Goal: Information Seeking & Learning: Learn about a topic

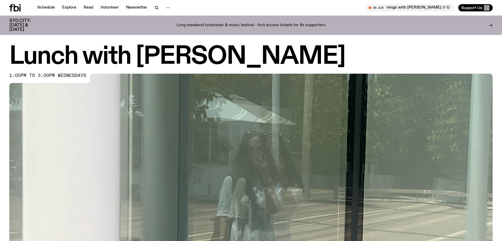
scroll to position [305, 0]
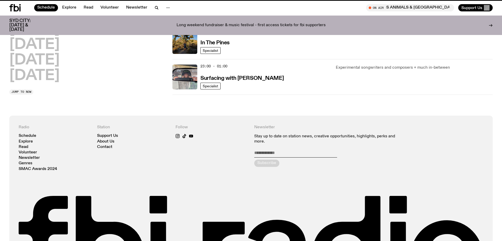
scroll to position [79, 0]
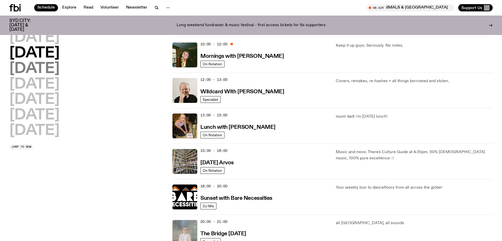
click at [53, 70] on h2 "[DATE]" at bounding box center [34, 69] width 50 height 15
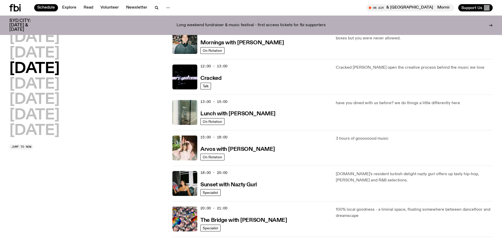
scroll to position [93, 0]
click at [373, 139] on p "3 hours of goooooood music" at bounding box center [414, 138] width 157 height 6
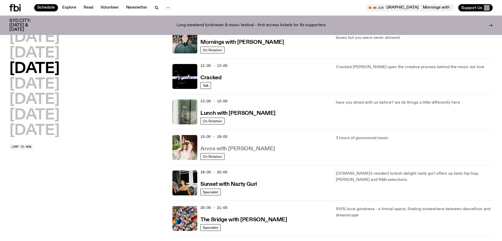
click at [232, 149] on h3 "Arvos with [PERSON_NAME]" at bounding box center [238, 148] width 74 height 5
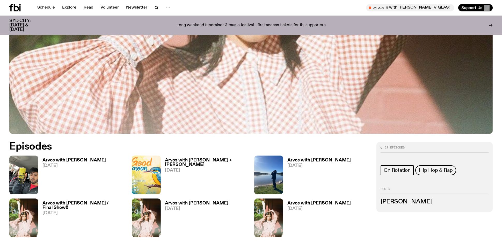
scroll to position [257, 0]
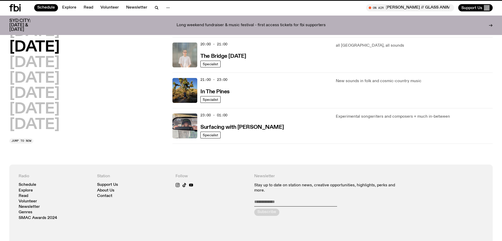
scroll to position [93, 0]
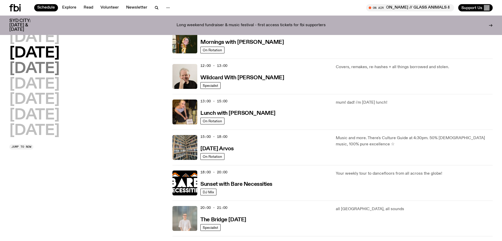
click at [60, 69] on h2 "[DATE]" at bounding box center [34, 69] width 50 height 15
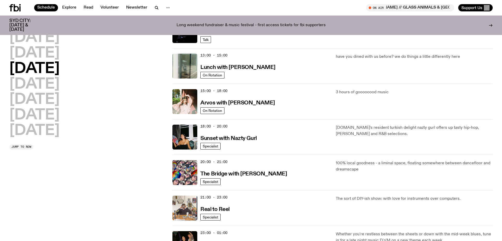
scroll to position [139, 0]
click at [371, 161] on p "100% local goodness - a liminal space, floating somewhere between dancefloor an…" at bounding box center [414, 166] width 157 height 12
click at [410, 163] on p "100% local goodness - a liminal space, floating somewhere between dancefloor an…" at bounding box center [414, 166] width 157 height 12
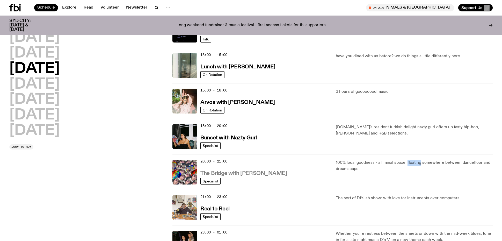
click at [235, 173] on h3 "The Bridge with [PERSON_NAME]" at bounding box center [244, 173] width 87 height 5
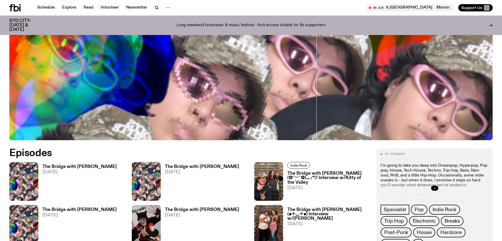
scroll to position [206, 0]
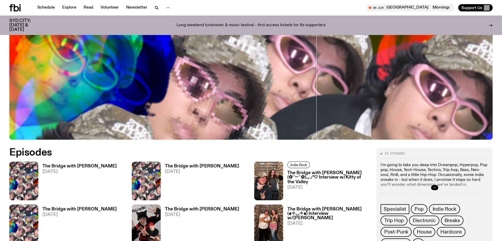
click at [436, 187] on icon "button" at bounding box center [434, 187] width 3 height 3
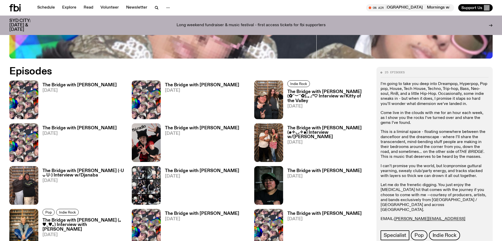
scroll to position [288, 0]
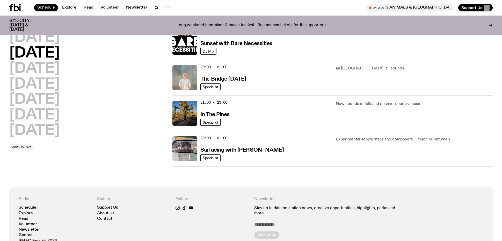
scroll to position [235, 0]
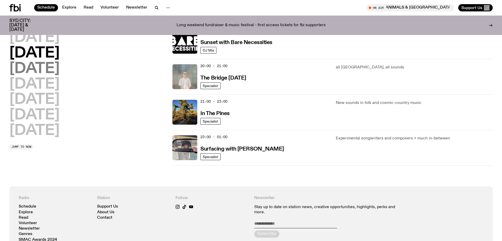
click at [52, 72] on h2 "[DATE]" at bounding box center [34, 69] width 50 height 15
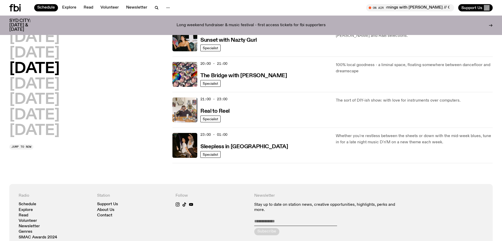
scroll to position [237, 0]
click at [216, 112] on h3 "Real to Reel" at bounding box center [215, 111] width 29 height 5
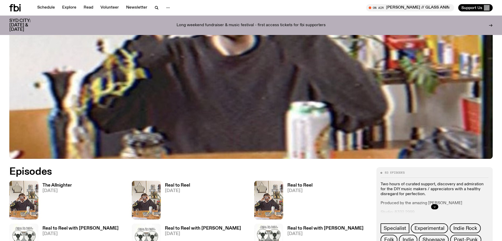
scroll to position [191, 0]
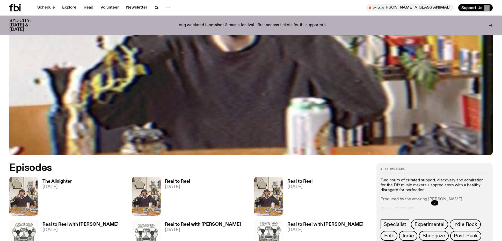
click at [437, 202] on button "button" at bounding box center [434, 202] width 7 height 5
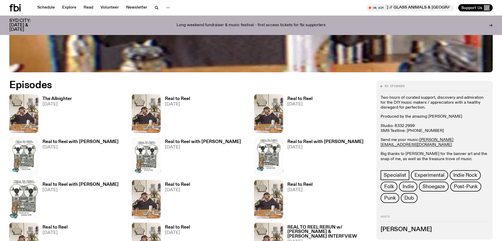
scroll to position [273, 0]
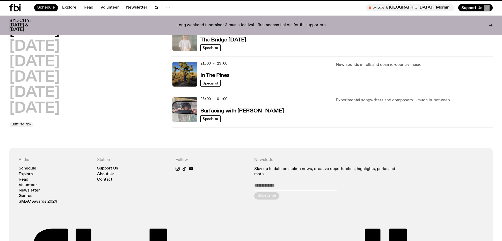
scroll to position [237, 0]
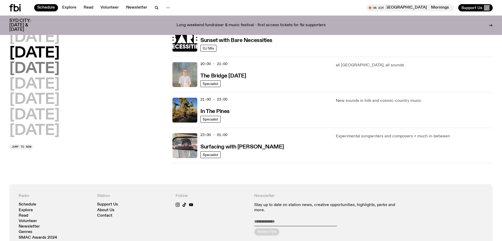
click at [46, 69] on h2 "[DATE]" at bounding box center [34, 69] width 50 height 15
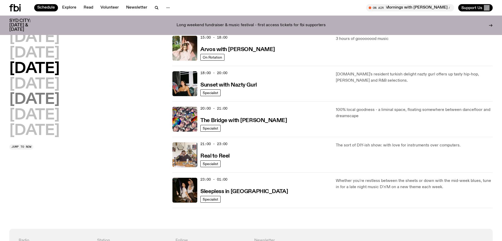
click at [40, 92] on h2 "[DATE]" at bounding box center [34, 99] width 50 height 15
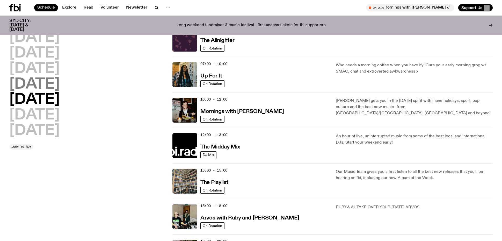
scroll to position [15, 0]
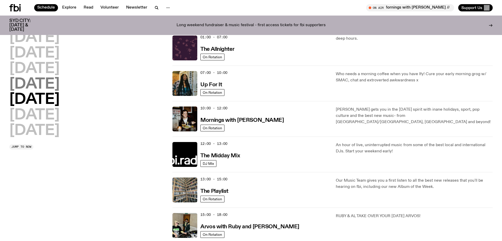
click at [43, 87] on h2 "[DATE]" at bounding box center [34, 84] width 50 height 15
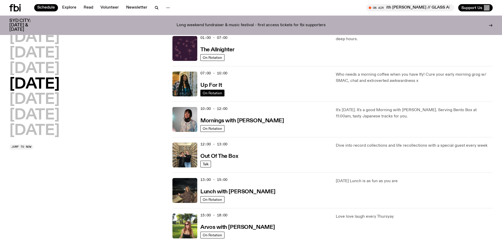
click at [207, 92] on span "On Rotation" at bounding box center [212, 93] width 19 height 4
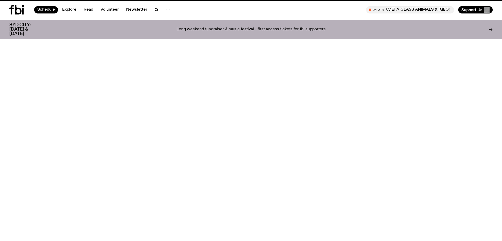
scroll to position [15, 0]
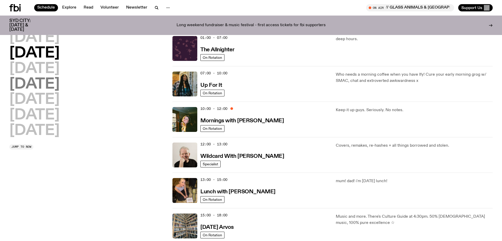
click at [42, 86] on h2 "[DATE]" at bounding box center [34, 84] width 50 height 15
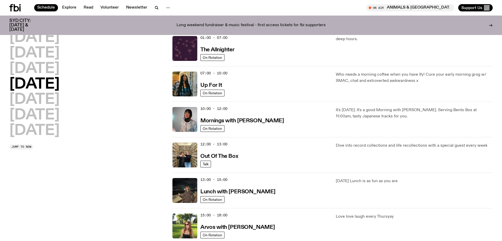
scroll to position [14, 0]
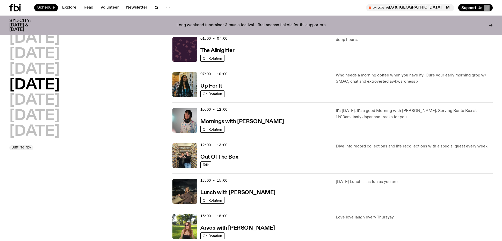
click at [367, 181] on p "[DATE] Lunch is as fun as you are" at bounding box center [414, 182] width 157 height 6
click at [233, 194] on h3 "Lunch with [PERSON_NAME]" at bounding box center [238, 192] width 75 height 5
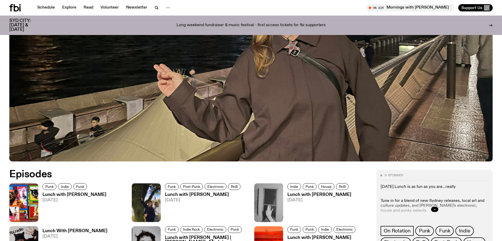
scroll to position [185, 0]
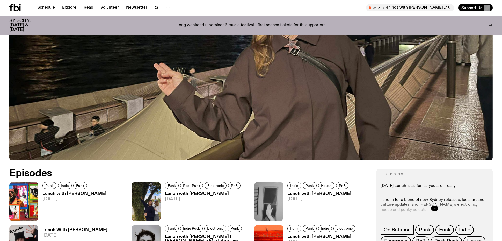
click at [428, 208] on div at bounding box center [435, 208] width 108 height 17
click at [432, 209] on button "button" at bounding box center [434, 208] width 7 height 5
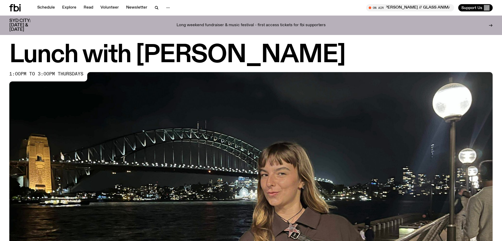
scroll to position [0, 0]
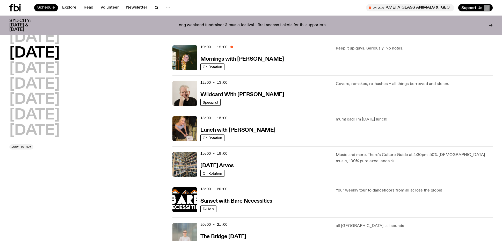
scroll to position [76, 0]
click at [226, 167] on h3 "[DATE] Arvos" at bounding box center [217, 165] width 33 height 5
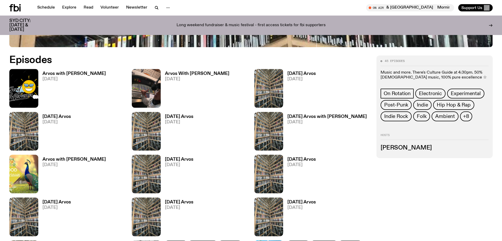
scroll to position [300, 0]
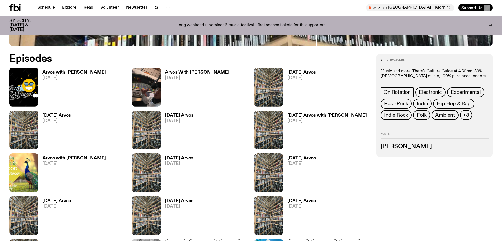
click at [394, 147] on h3 "[PERSON_NAME]" at bounding box center [435, 147] width 108 height 6
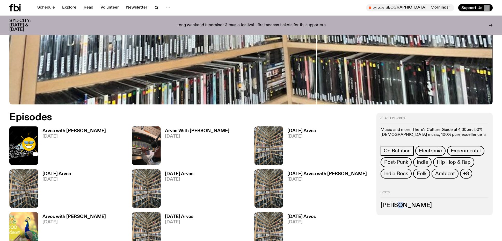
scroll to position [231, 0]
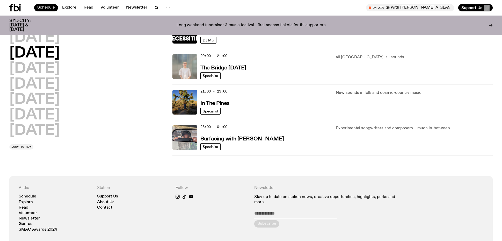
scroll to position [246, 0]
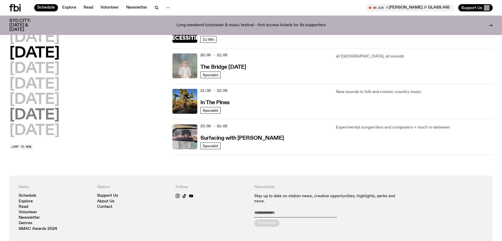
click at [46, 92] on h2 "[DATE]" at bounding box center [34, 99] width 50 height 15
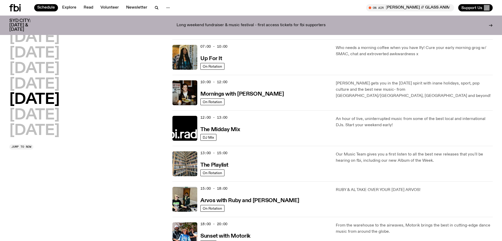
scroll to position [15, 0]
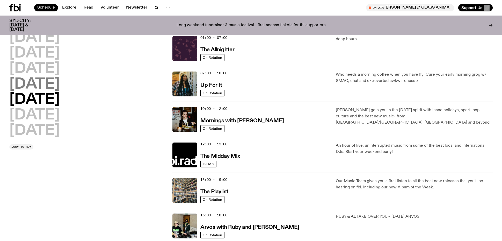
click at [50, 78] on h2 "[DATE]" at bounding box center [34, 84] width 50 height 15
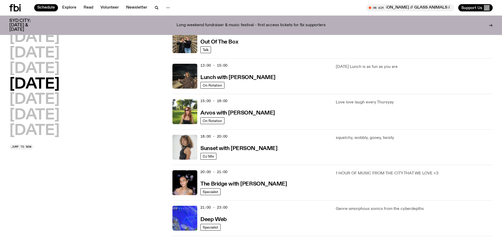
scroll to position [131, 0]
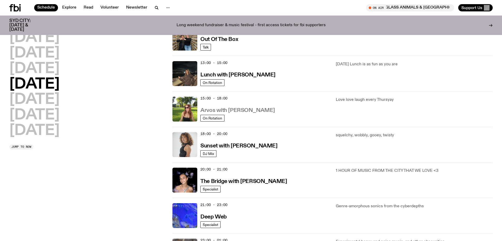
click at [214, 111] on h3 "Arvos with [PERSON_NAME]" at bounding box center [238, 110] width 74 height 5
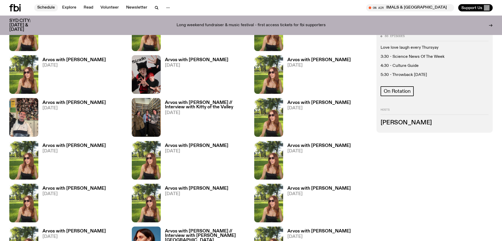
scroll to position [399, 0]
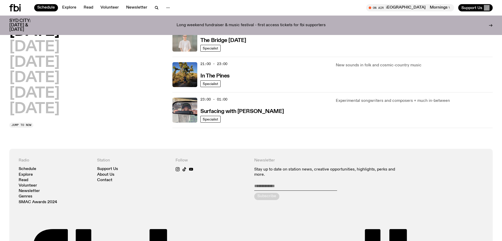
scroll to position [272, 0]
click at [36, 71] on h2 "[DATE]" at bounding box center [34, 78] width 50 height 15
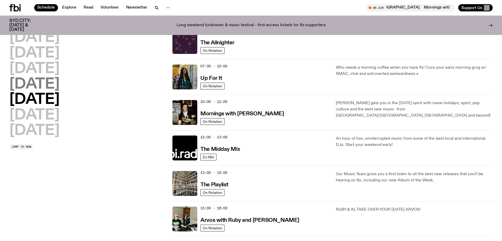
scroll to position [15, 0]
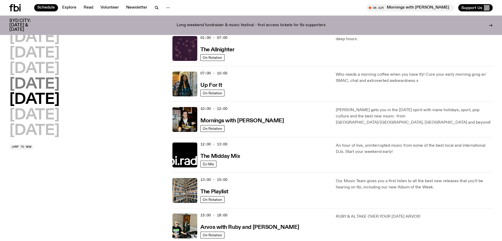
click at [52, 86] on h2 "[DATE]" at bounding box center [34, 84] width 50 height 15
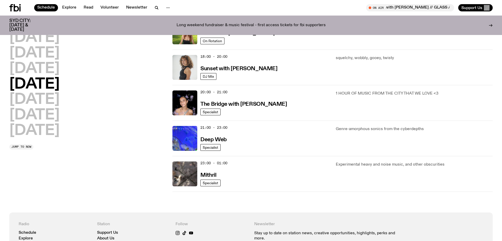
scroll to position [209, 0]
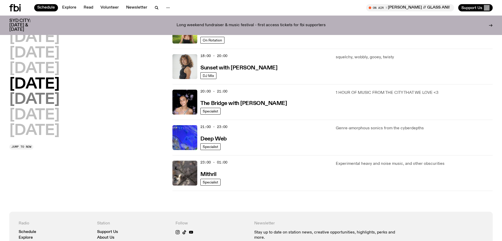
click at [35, 102] on h2 "[DATE]" at bounding box center [34, 99] width 50 height 15
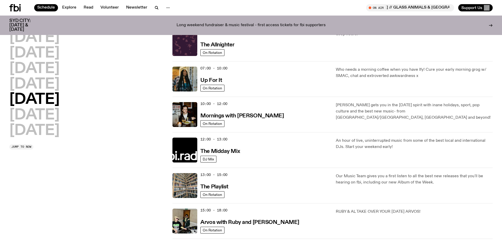
scroll to position [24, 0]
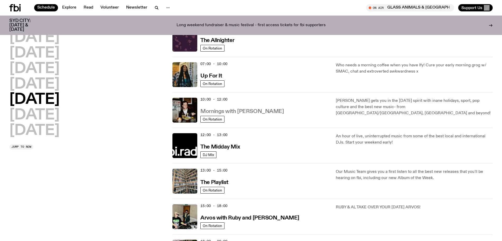
click at [250, 111] on h3 "Mornings with [PERSON_NAME]" at bounding box center [242, 111] width 83 height 5
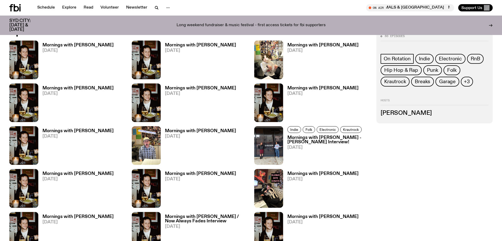
scroll to position [328, 0]
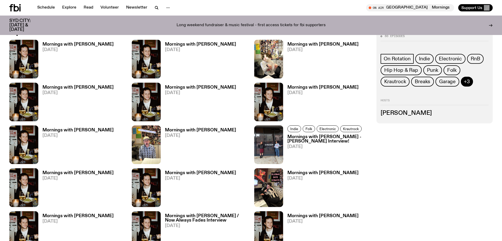
click at [469, 81] on button "+3" at bounding box center [467, 82] width 12 height 10
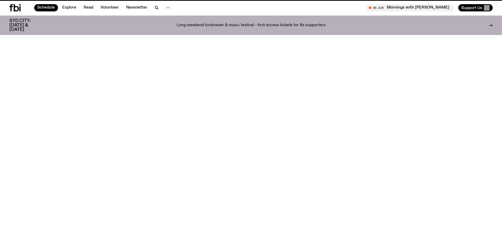
scroll to position [24, 0]
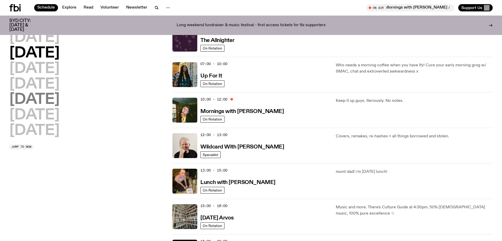
click at [41, 100] on h2 "[DATE]" at bounding box center [34, 99] width 50 height 15
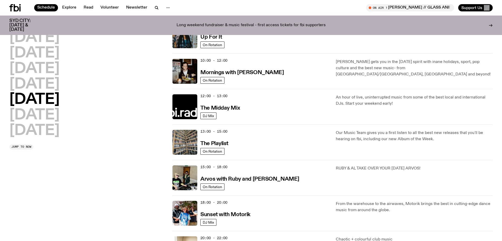
scroll to position [64, 0]
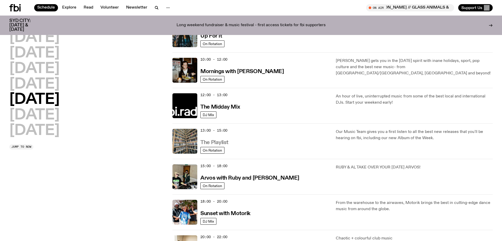
click at [216, 142] on h3 "The Playlist" at bounding box center [215, 142] width 28 height 5
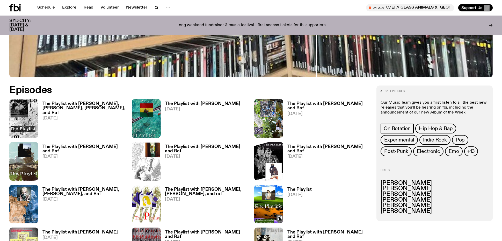
scroll to position [297, 0]
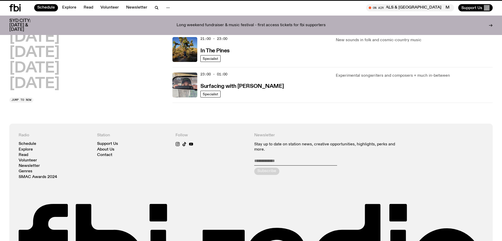
scroll to position [64, 0]
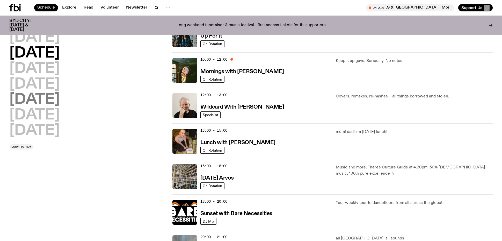
click at [32, 102] on h2 "[DATE]" at bounding box center [34, 99] width 50 height 15
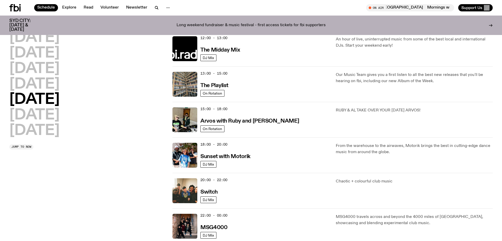
scroll to position [124, 0]
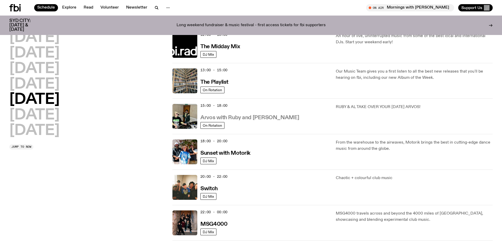
click at [246, 117] on h3 "Arvos with Ruby and [PERSON_NAME]" at bounding box center [250, 117] width 99 height 5
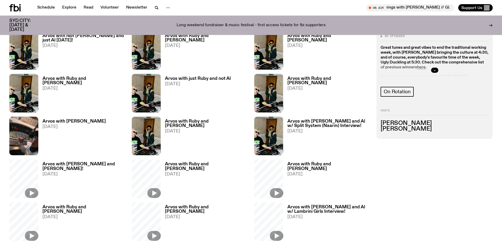
scroll to position [236, 0]
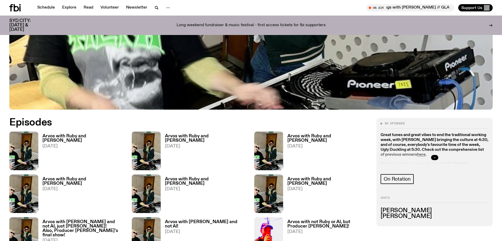
click at [436, 156] on icon "button" at bounding box center [434, 157] width 3 height 3
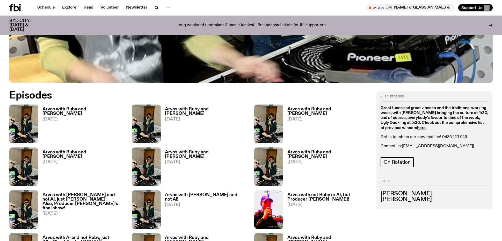
scroll to position [264, 0]
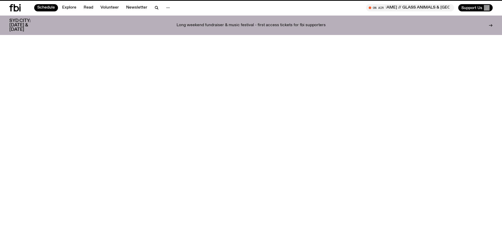
scroll to position [124, 0]
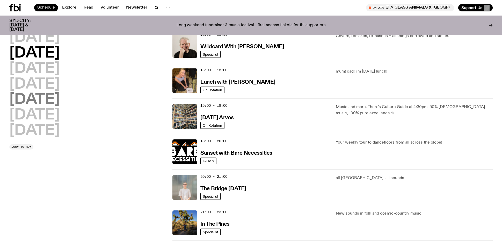
click at [28, 103] on h2 "[DATE]" at bounding box center [34, 99] width 50 height 15
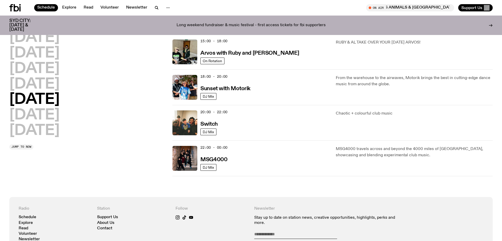
scroll to position [189, 0]
click at [50, 112] on h2 "[DATE]" at bounding box center [34, 115] width 50 height 15
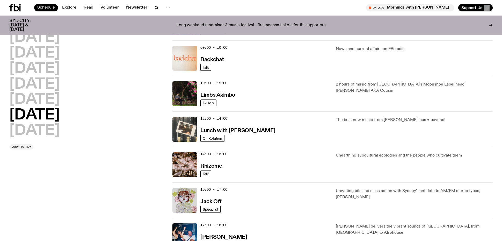
scroll to position [111, 0]
click at [239, 133] on h3 "Lunch with [PERSON_NAME]" at bounding box center [238, 130] width 75 height 5
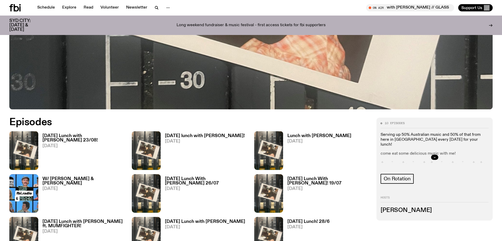
scroll to position [237, 0]
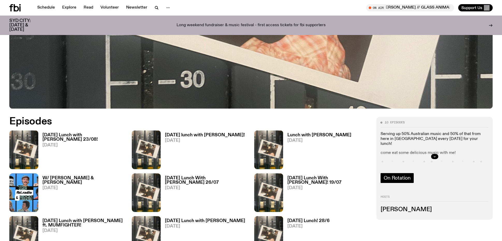
click at [401, 176] on span "On Rotation" at bounding box center [397, 178] width 27 height 6
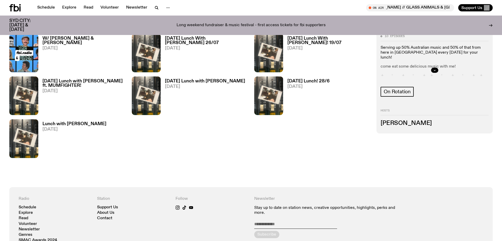
scroll to position [377, 0]
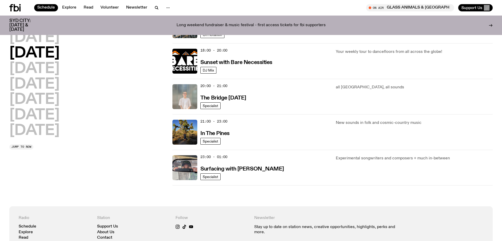
scroll to position [218, 0]
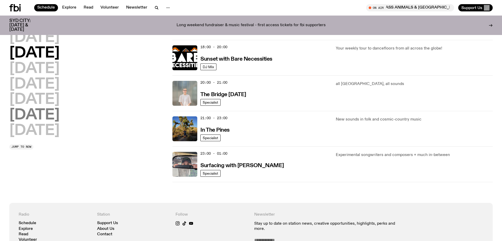
click at [44, 111] on h2 "[DATE]" at bounding box center [34, 115] width 50 height 15
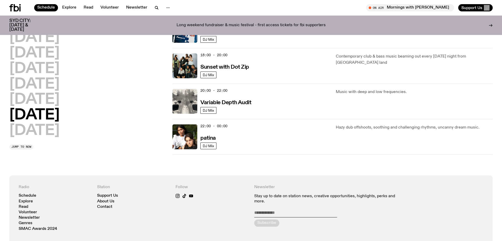
scroll to position [316, 0]
click at [42, 131] on h2 "[DATE]" at bounding box center [34, 131] width 50 height 15
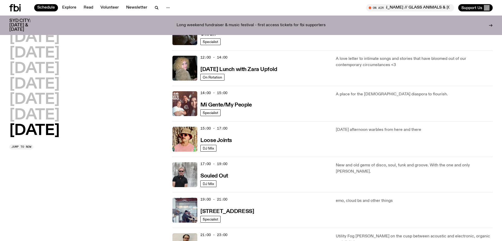
scroll to position [208, 0]
